Goal: Find specific page/section: Find specific page/section

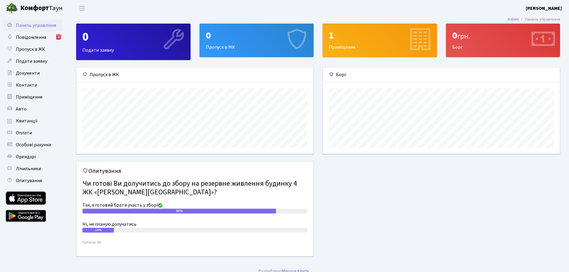
scroll to position [86, 237]
click at [29, 36] on span "Повідомлення" at bounding box center [31, 37] width 30 height 7
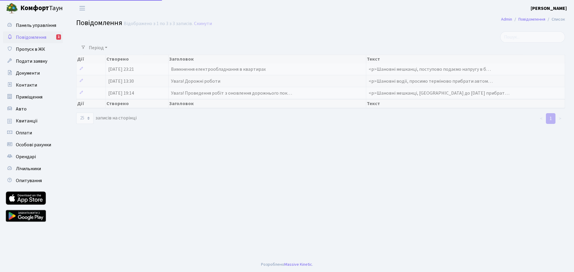
select select "25"
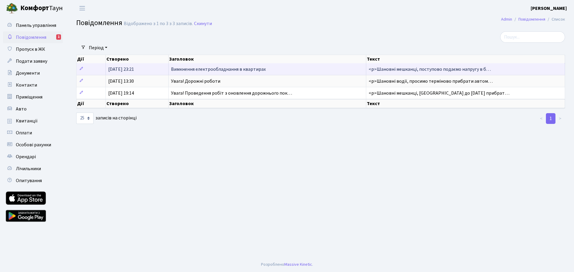
click at [167, 70] on td "14.10.2025, 23:21" at bounding box center [137, 69] width 63 height 12
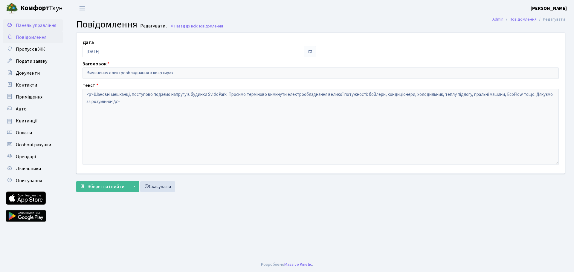
click at [21, 29] on link "Панель управління" at bounding box center [33, 25] width 60 height 12
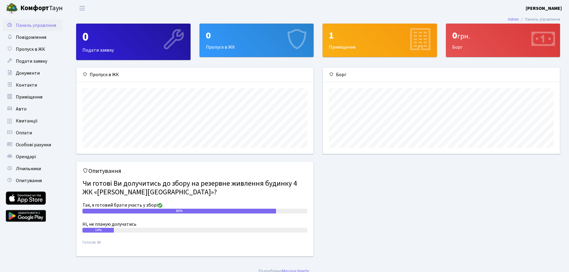
scroll to position [86, 237]
